Goal: Task Accomplishment & Management: Manage account settings

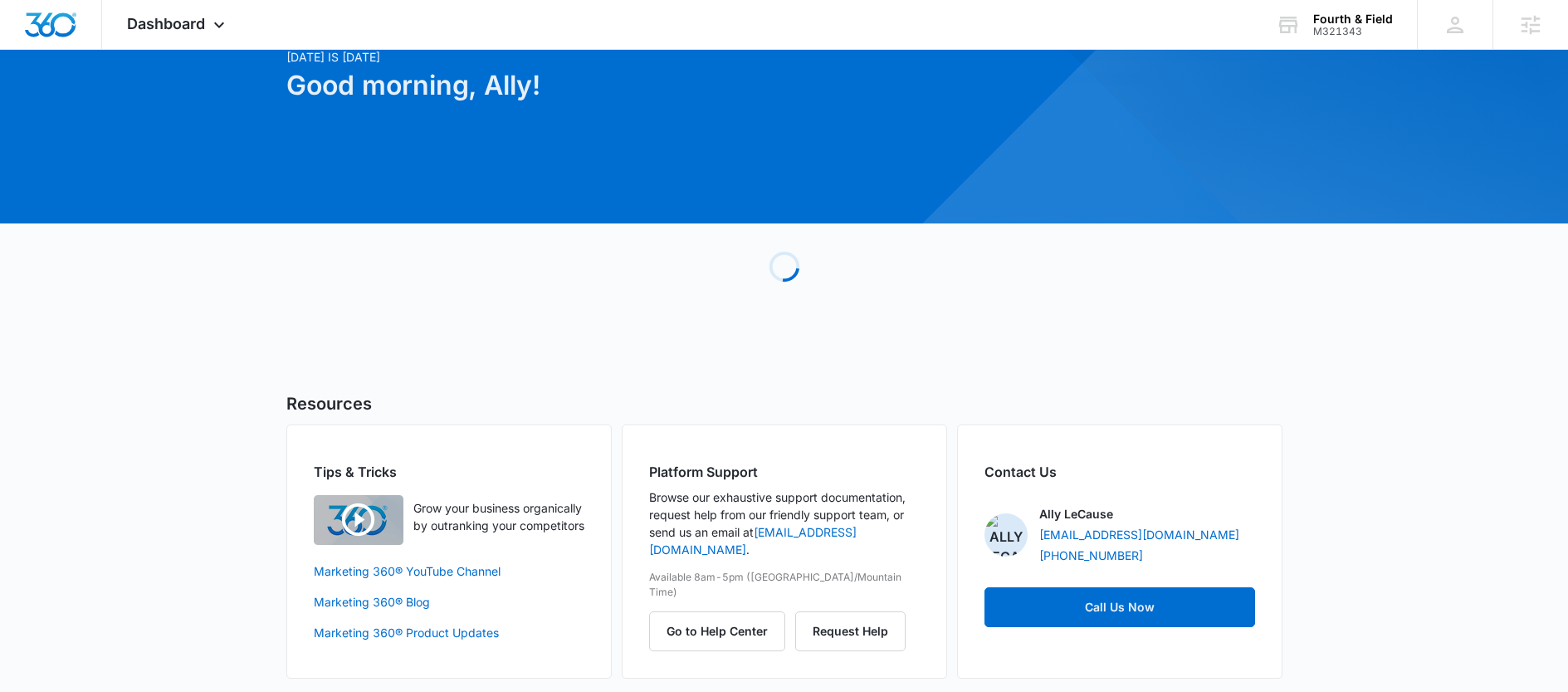
scroll to position [82, 0]
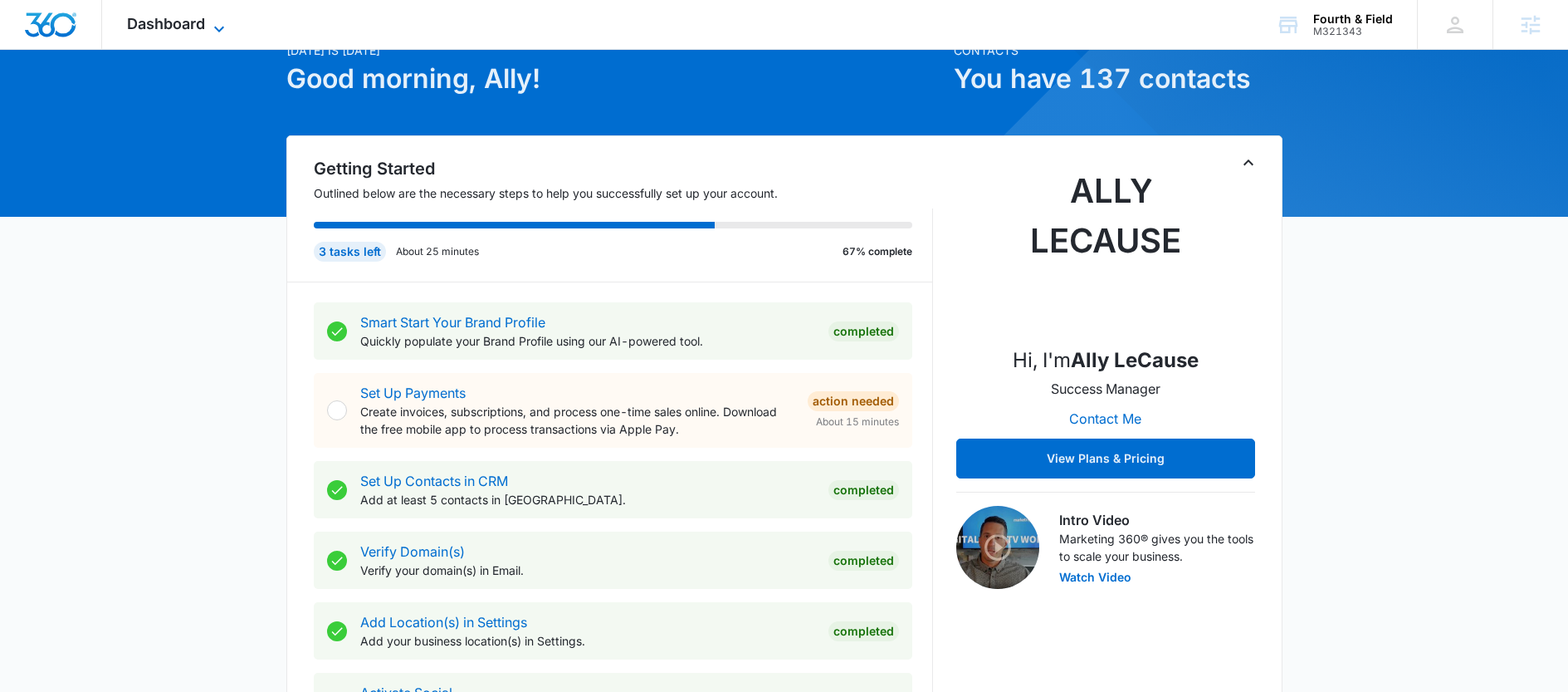
click at [185, 27] on span "Dashboard" at bounding box center [166, 23] width 78 height 18
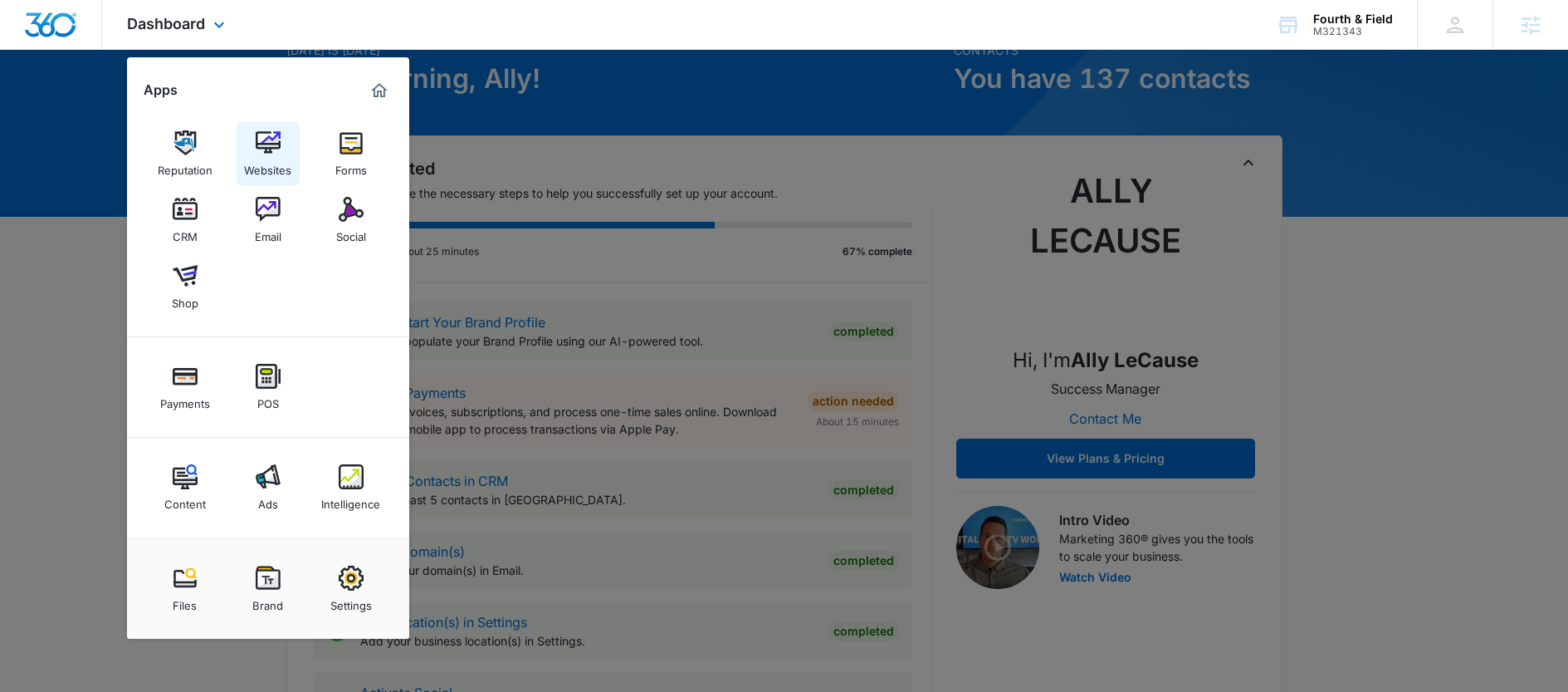
click at [268, 136] on img at bounding box center [268, 142] width 25 height 25
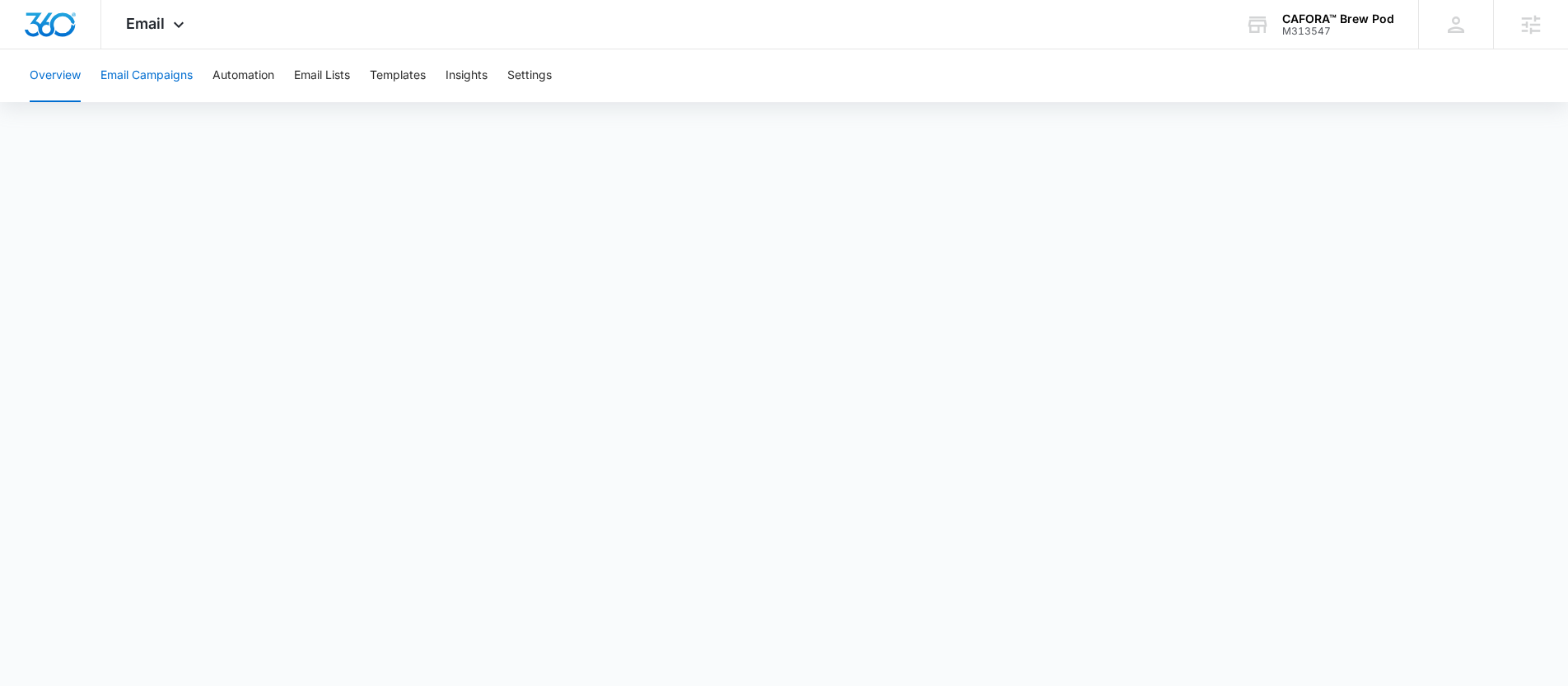
click at [166, 83] on button "Email Campaigns" at bounding box center [146, 76] width 92 height 53
click at [160, 69] on button "Email Campaigns" at bounding box center [146, 76] width 92 height 53
click at [50, 94] on button "Overview" at bounding box center [55, 76] width 51 height 53
click at [138, 71] on button "Email Campaigns" at bounding box center [146, 76] width 92 height 53
click at [154, 69] on button "Email Campaigns" at bounding box center [146, 76] width 92 height 53
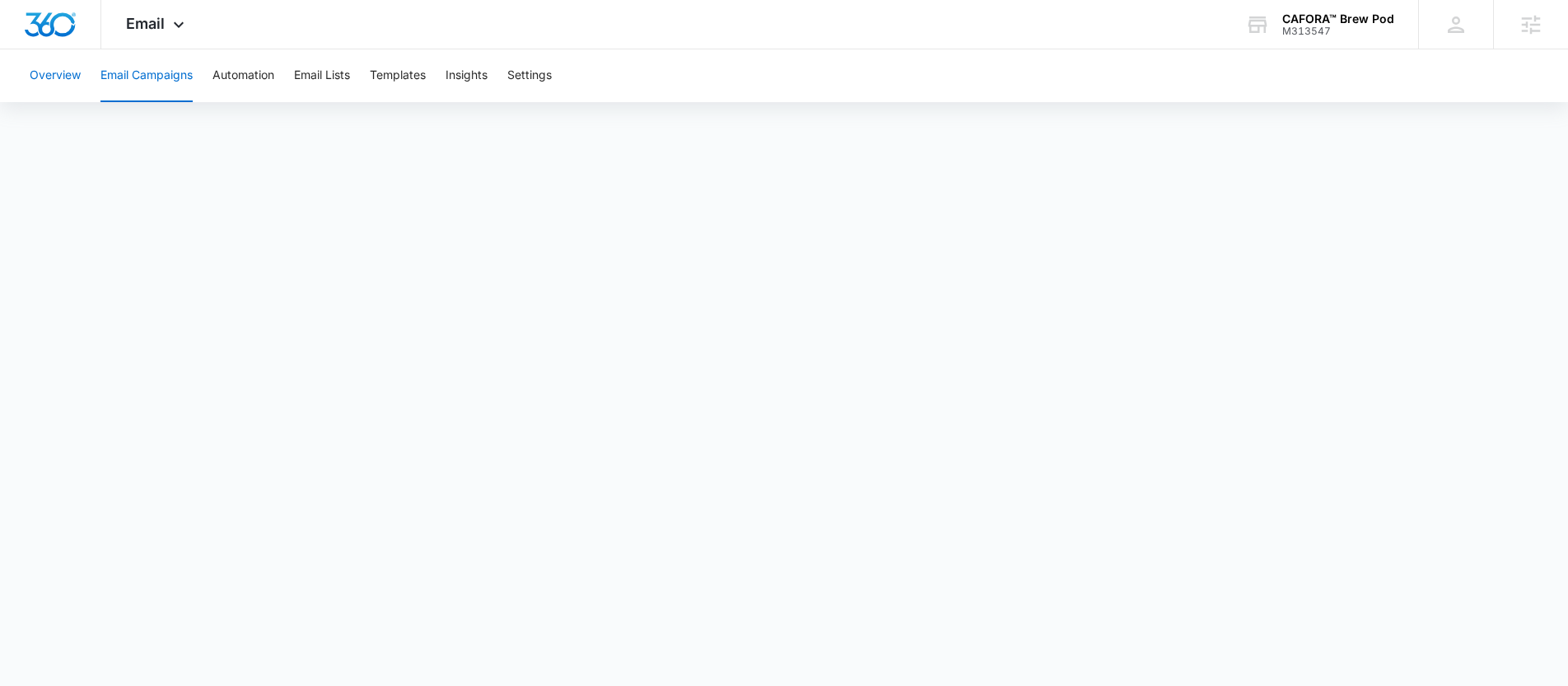
click at [60, 65] on button "Overview" at bounding box center [55, 76] width 51 height 53
click at [147, 88] on button "Email Campaigns" at bounding box center [146, 76] width 92 height 53
click at [48, 73] on button "Overview" at bounding box center [55, 76] width 51 height 53
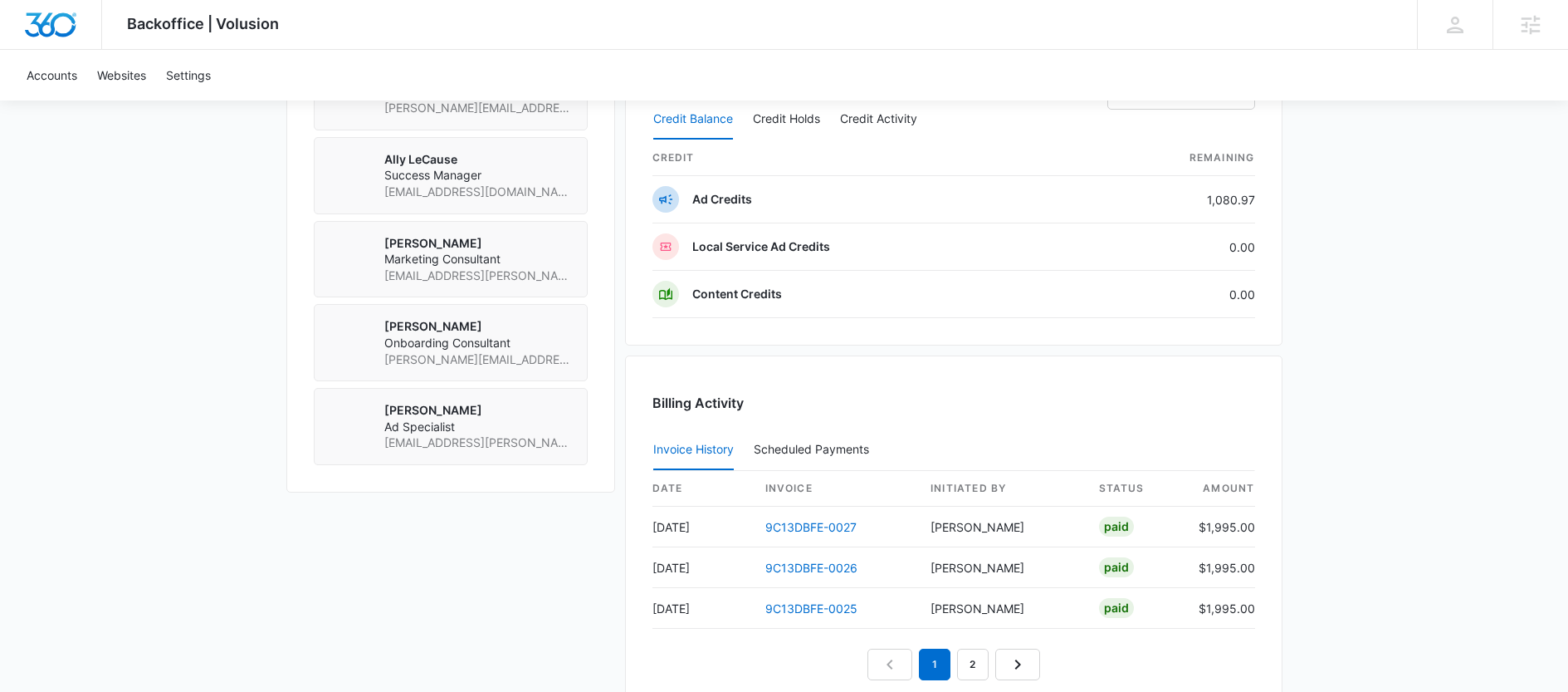
scroll to position [1546, 0]
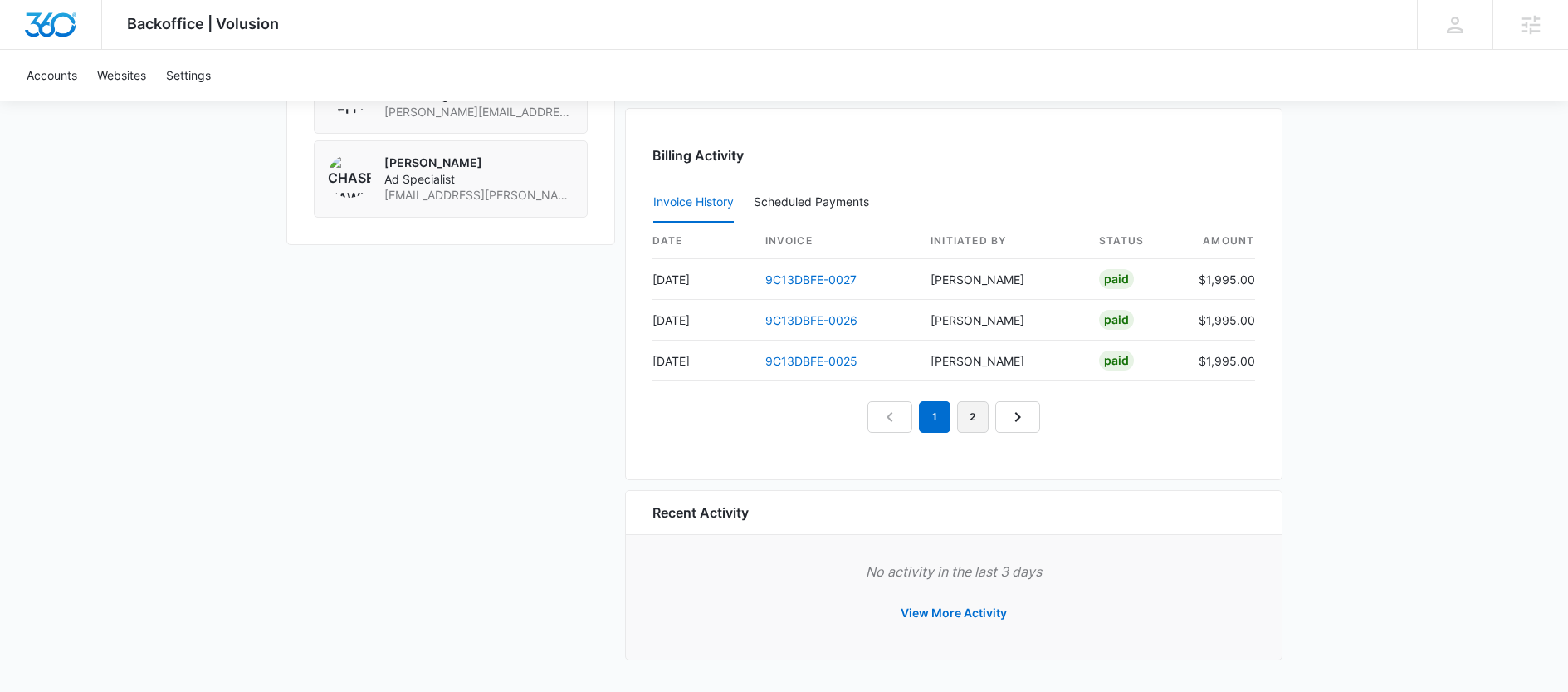
click at [986, 417] on link "2" at bounding box center [973, 416] width 31 height 31
click at [987, 424] on link "3" at bounding box center [992, 416] width 31 height 31
click at [954, 416] on nav "1 2 3 4" at bounding box center [954, 416] width 249 height 31
click at [936, 418] on link "2" at bounding box center [935, 416] width 31 height 31
click at [908, 407] on link "1" at bounding box center [896, 416] width 31 height 31
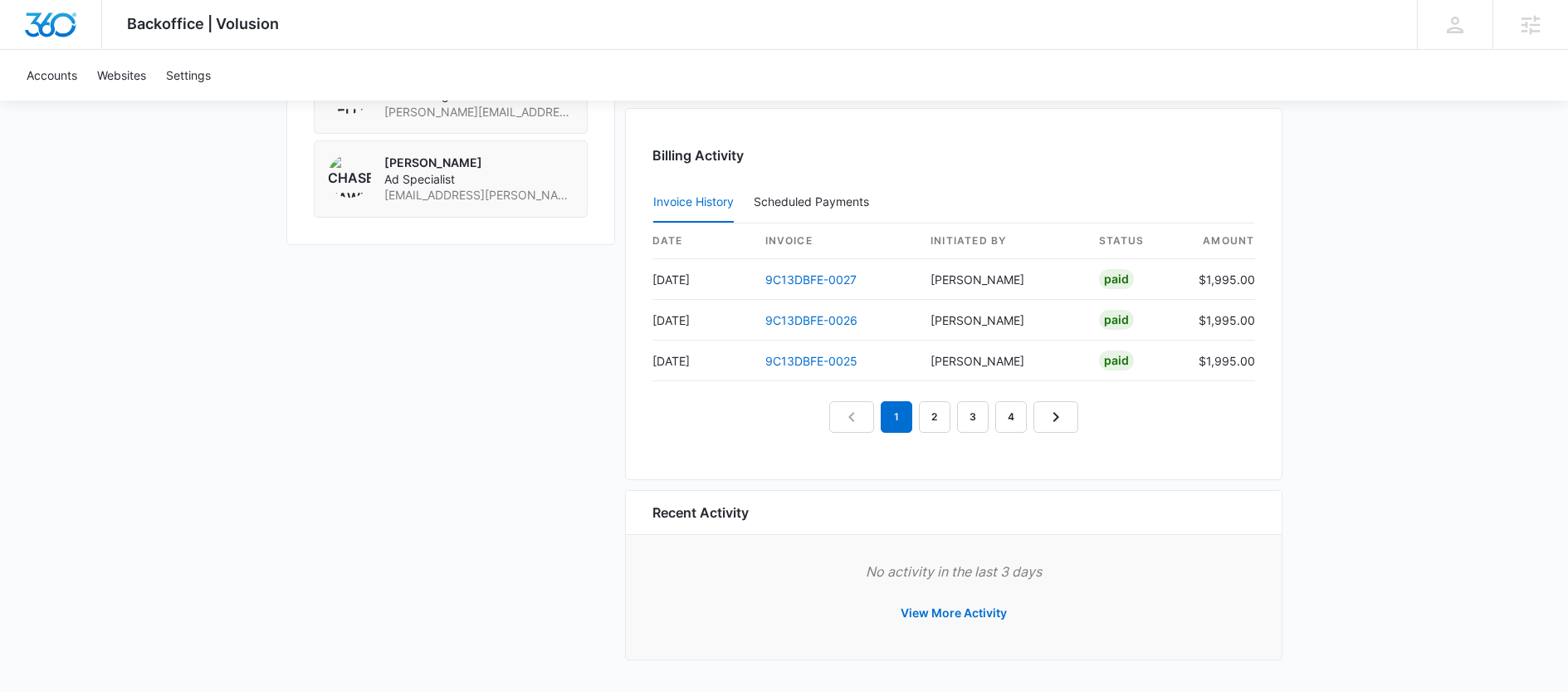
click at [952, 415] on nav "1 2 3 4" at bounding box center [954, 416] width 249 height 31
click at [942, 416] on link "2" at bounding box center [935, 416] width 31 height 31
click at [968, 418] on link "3" at bounding box center [973, 416] width 31 height 31
click at [931, 418] on link "2" at bounding box center [935, 416] width 31 height 31
click at [889, 419] on link "1" at bounding box center [896, 416] width 31 height 31
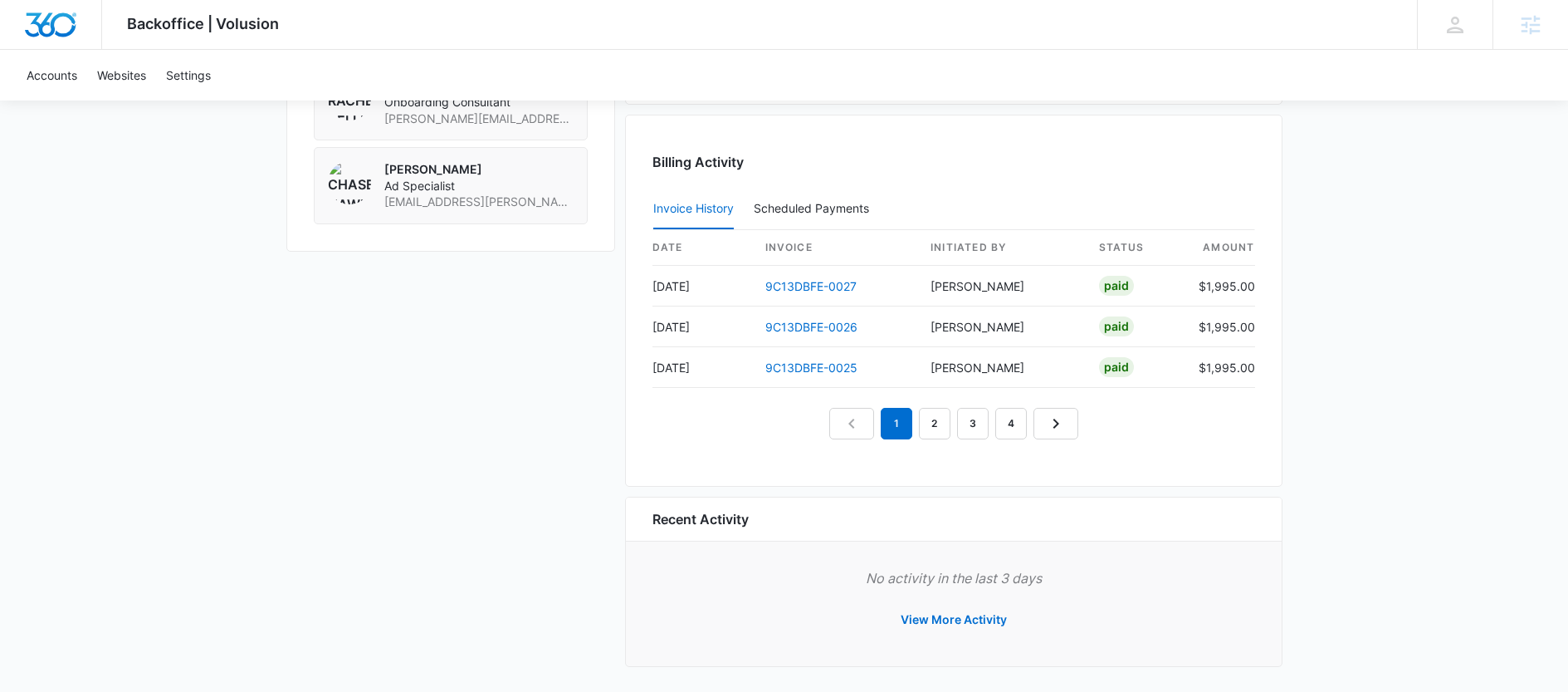
scroll to position [1532, 0]
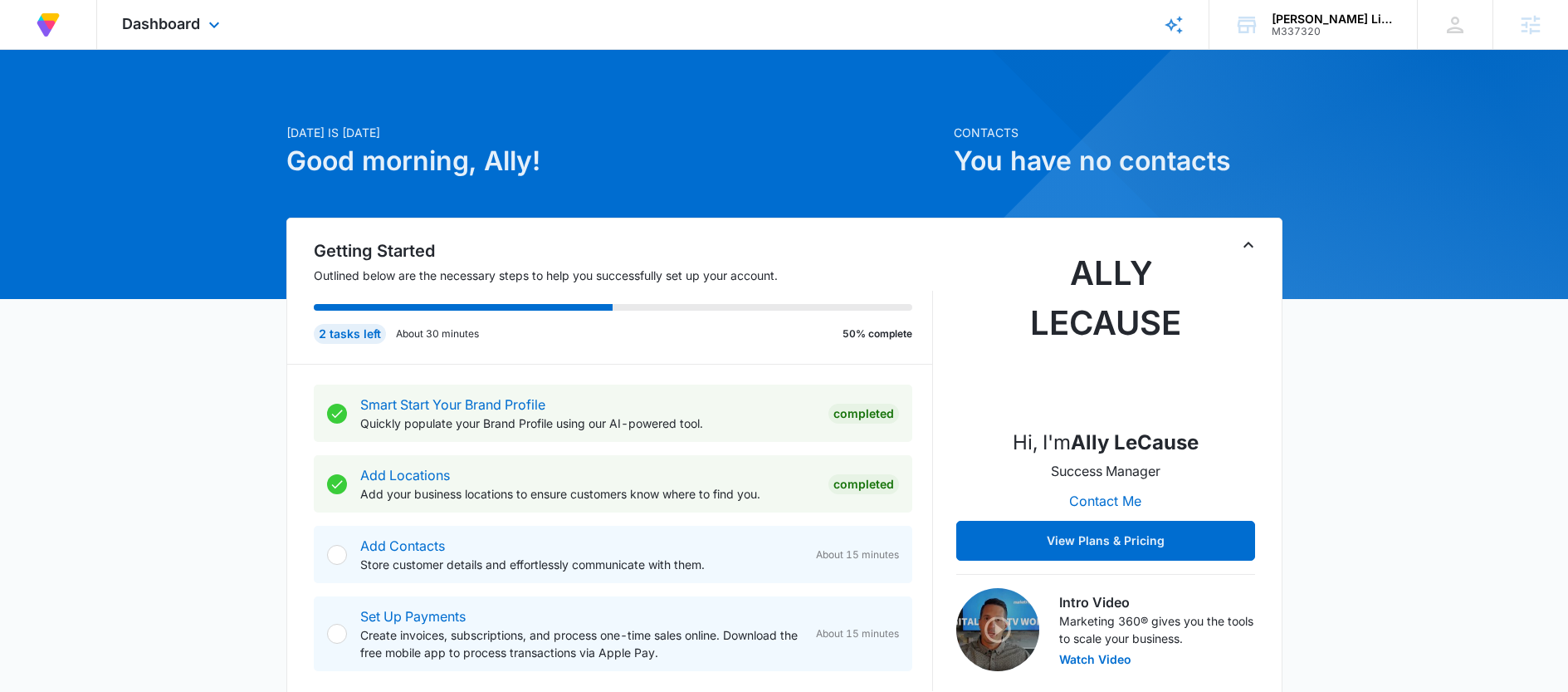
click at [230, 21] on div "Dashboard Apps Reputation CRM Email Social Payments POS Content Ads Intelligenc…" at bounding box center [172, 24] width 152 height 49
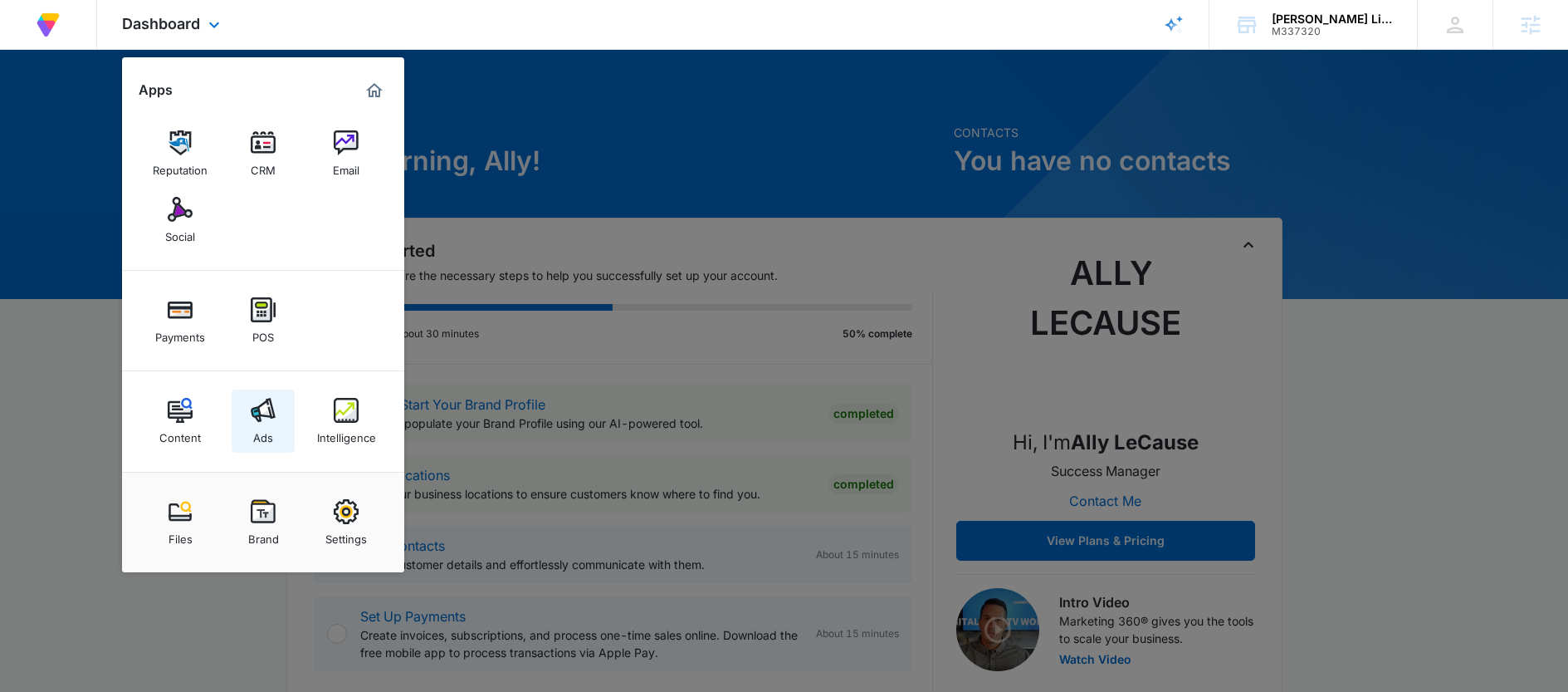
click at [272, 439] on div "Ads" at bounding box center [263, 433] width 20 height 21
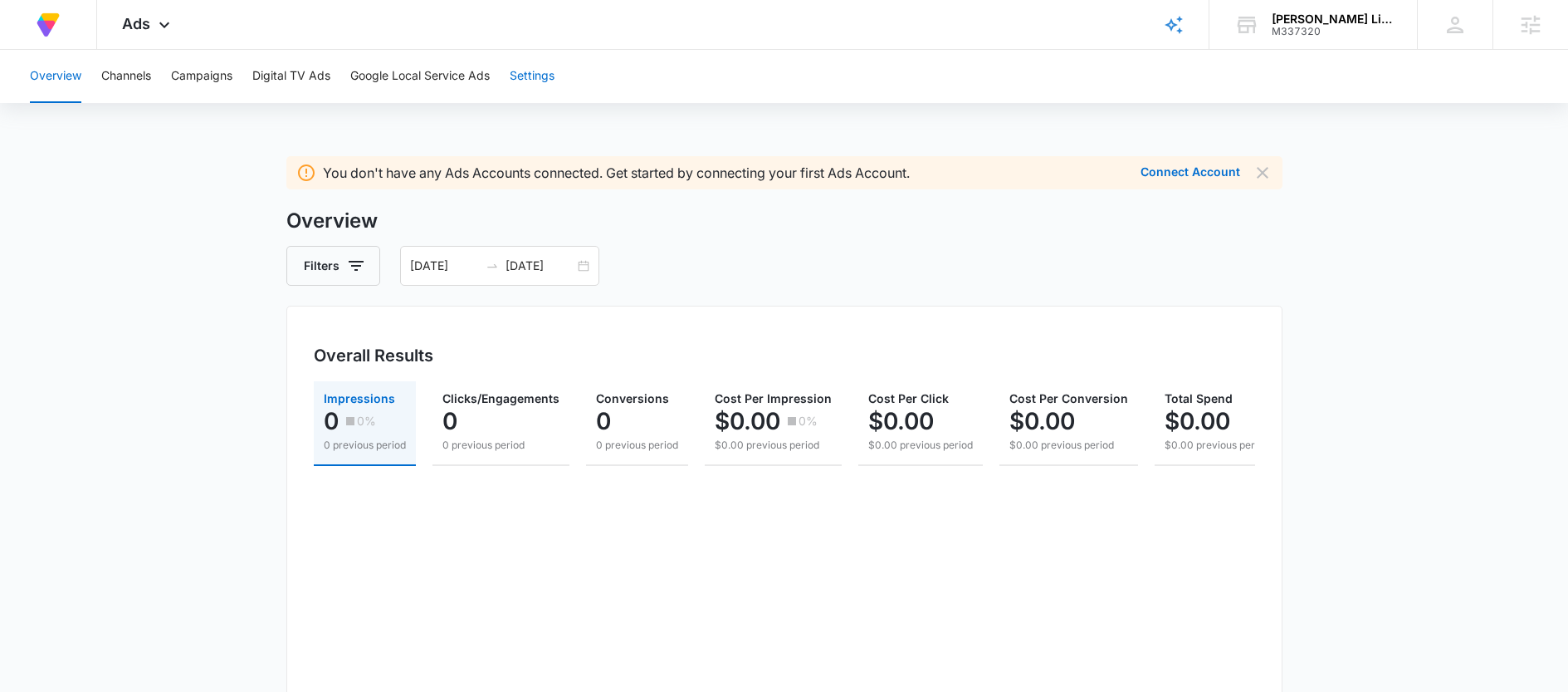
click at [532, 68] on button "Settings" at bounding box center [532, 76] width 45 height 53
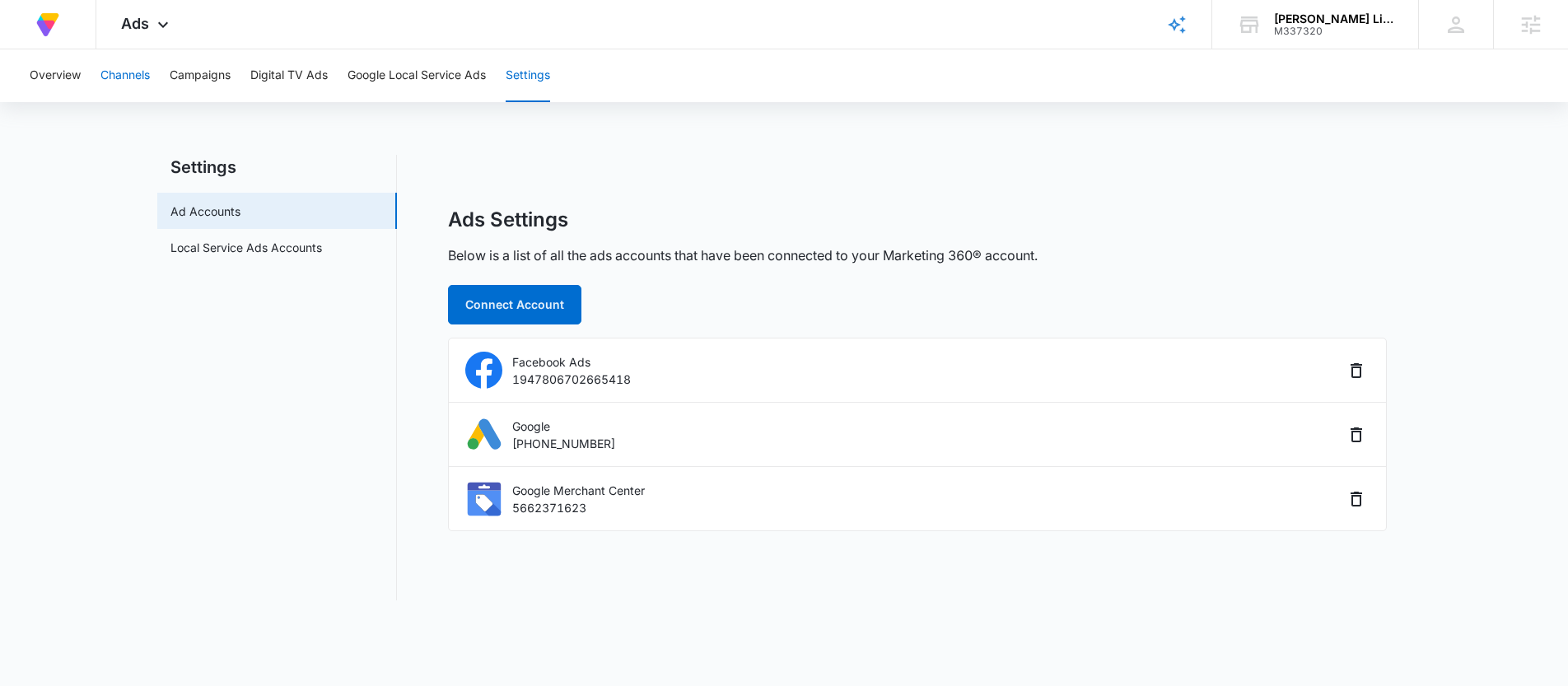
click at [119, 84] on button "Channels" at bounding box center [125, 76] width 49 height 53
